Goal: Information Seeking & Learning: Learn about a topic

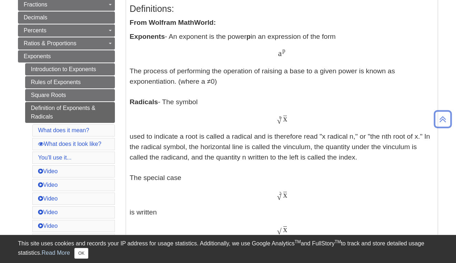
scroll to position [161, 0]
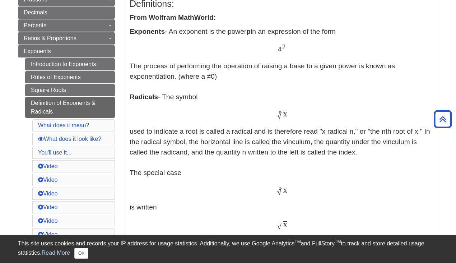
drag, startPoint x: 178, startPoint y: 66, endPoint x: 192, endPoint y: 78, distance: 18.9
click at [192, 78] on p "Exponents - An exponent is the power p in an expression of the form a p a p The…" at bounding box center [282, 227] width 305 height 400
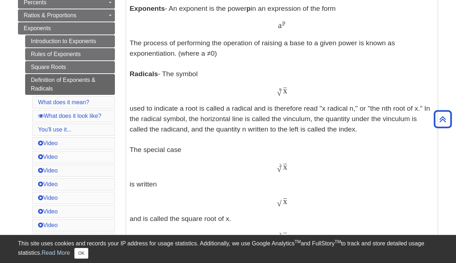
scroll to position [184, 0]
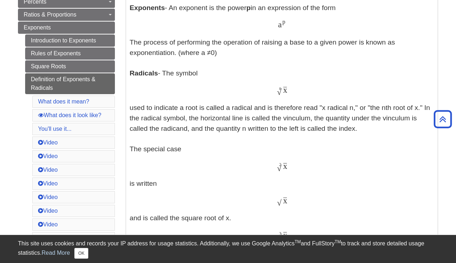
drag, startPoint x: 198, startPoint y: 120, endPoint x: 219, endPoint y: 147, distance: 34.0
click at [219, 147] on p "Exponents - An exponent is the power p in an expression of the form a p a p The…" at bounding box center [282, 203] width 305 height 400
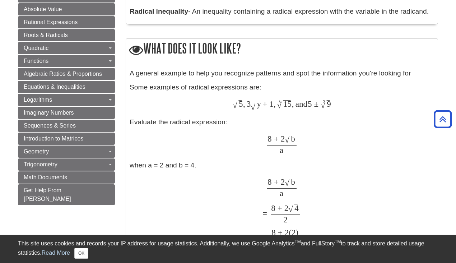
scroll to position [581, 0]
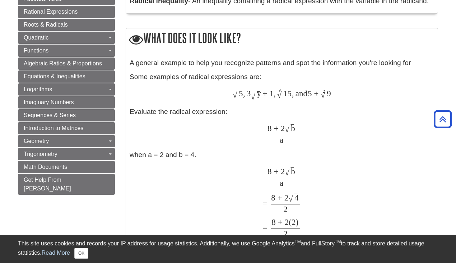
drag, startPoint x: 255, startPoint y: 61, endPoint x: 306, endPoint y: 156, distance: 107.1
click at [306, 156] on div "A general example to help you recognize patterns and spot the information you'r…" at bounding box center [282, 171] width 305 height 227
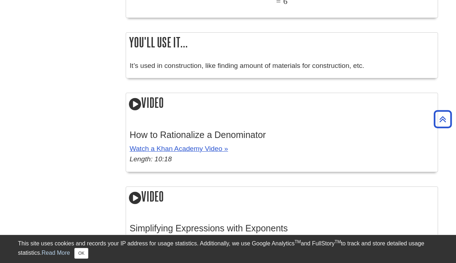
scroll to position [858, 0]
